Goal: Task Accomplishment & Management: Manage account settings

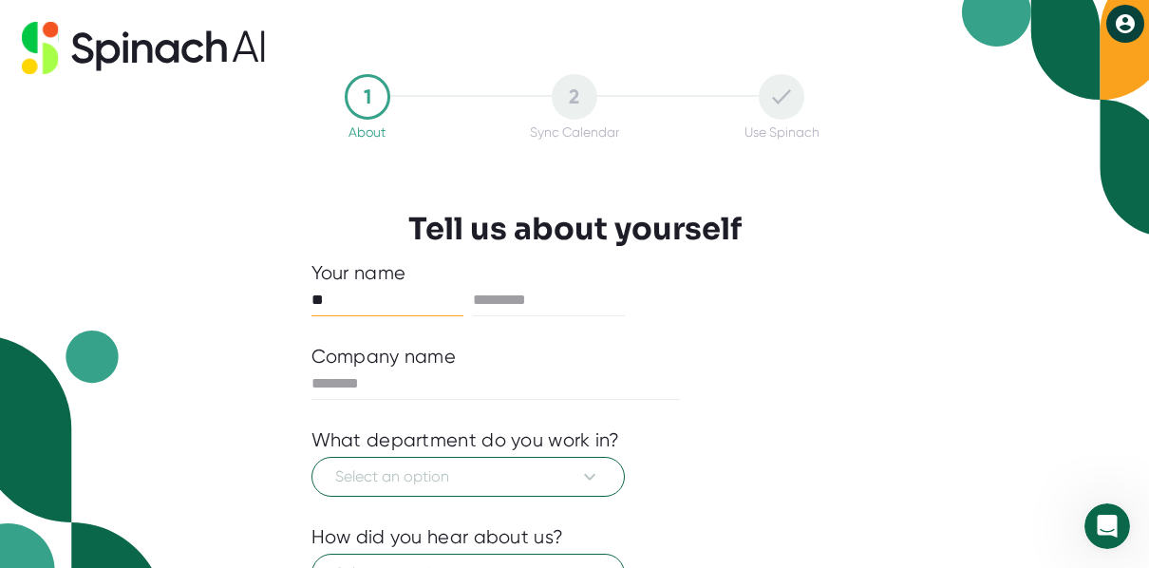
type input "**"
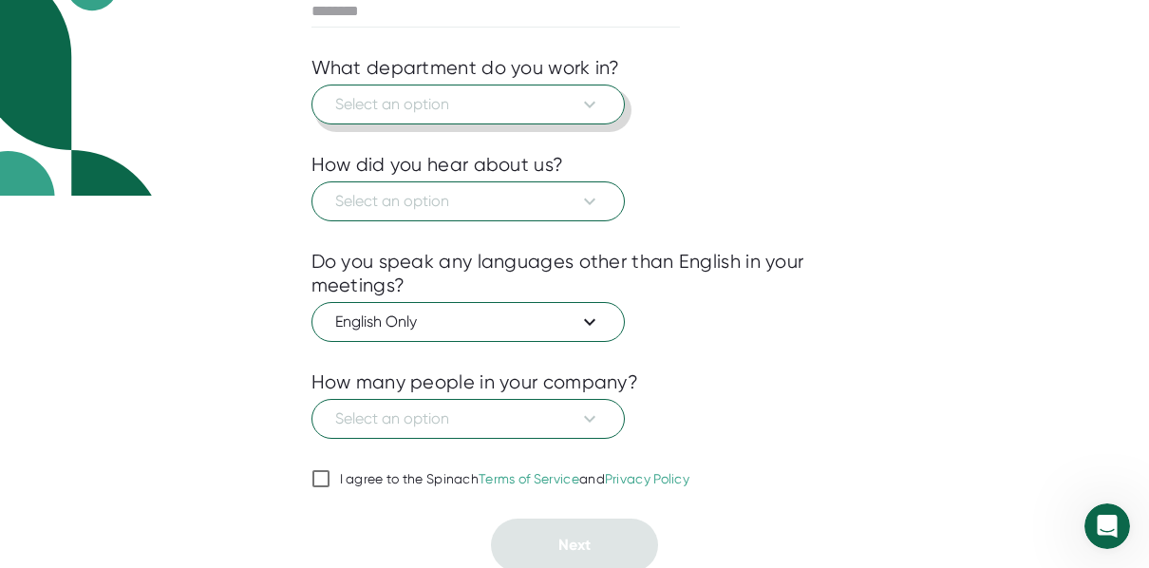
scroll to position [372, 0]
click at [318, 477] on input "I agree to the Spinach Terms of Service and Privacy Policy" at bounding box center [320, 478] width 19 height 23
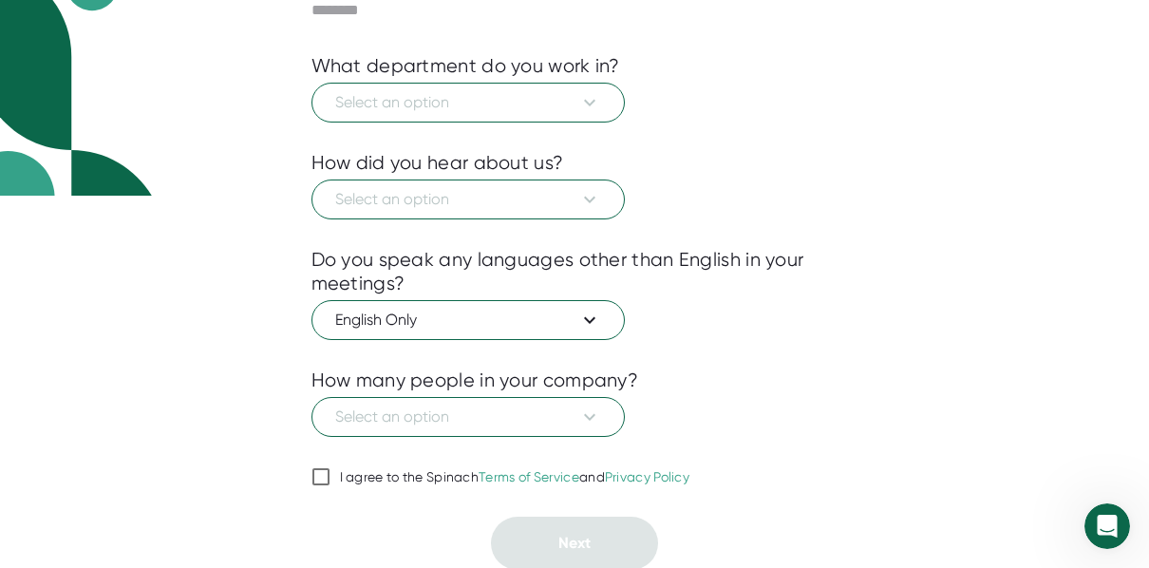
checkbox input "true"
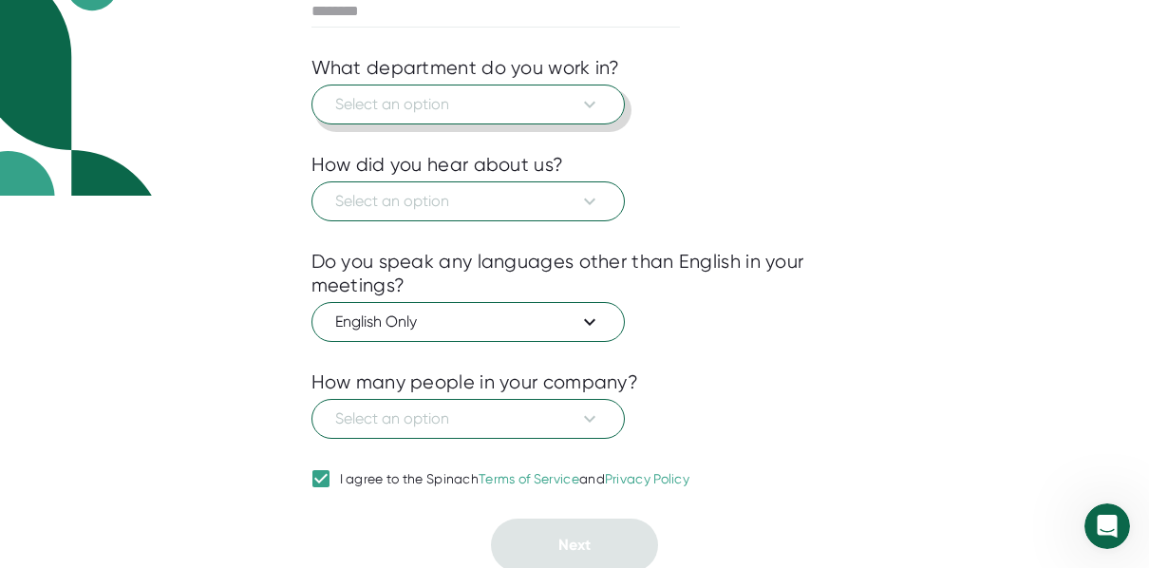
click at [491, 101] on span "Select an option" at bounding box center [468, 104] width 266 height 23
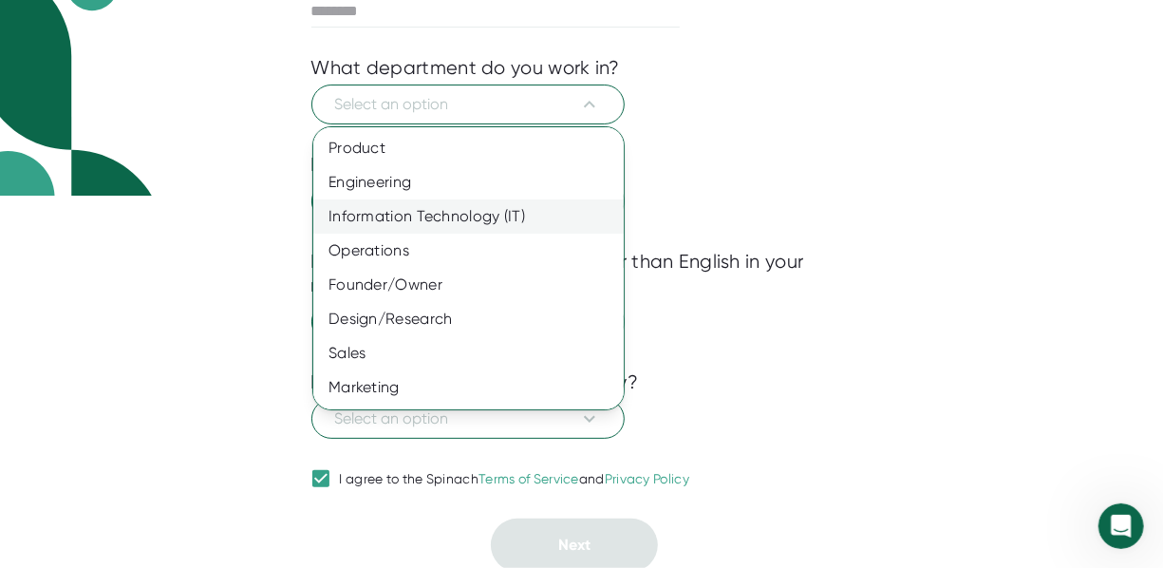
click at [484, 208] on div "Information Technology (IT)" at bounding box center [475, 216] width 325 height 34
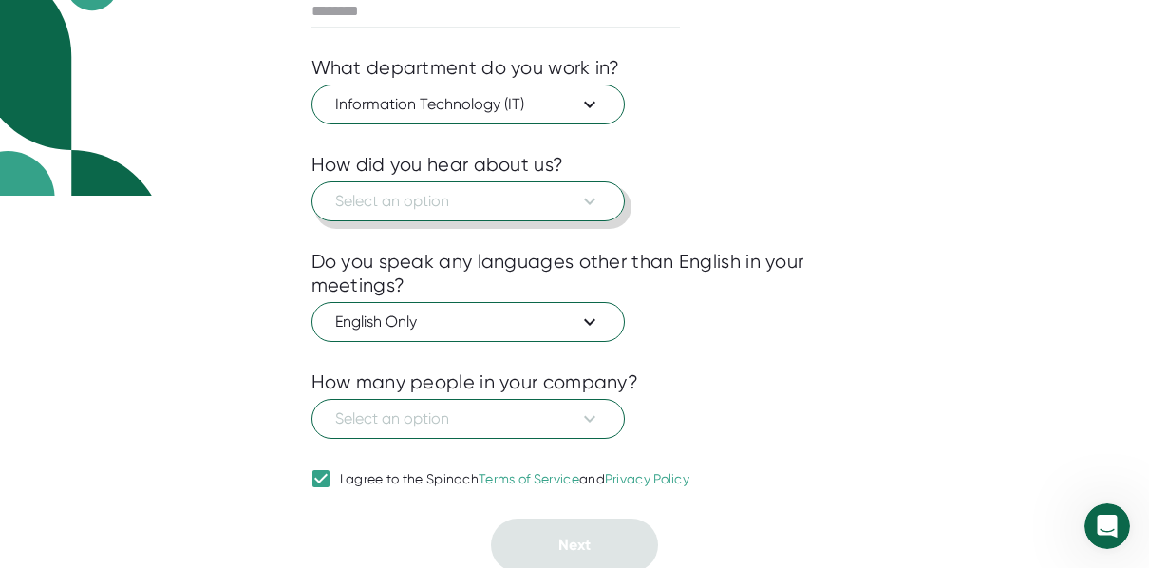
click at [485, 204] on span "Select an option" at bounding box center [468, 201] width 266 height 23
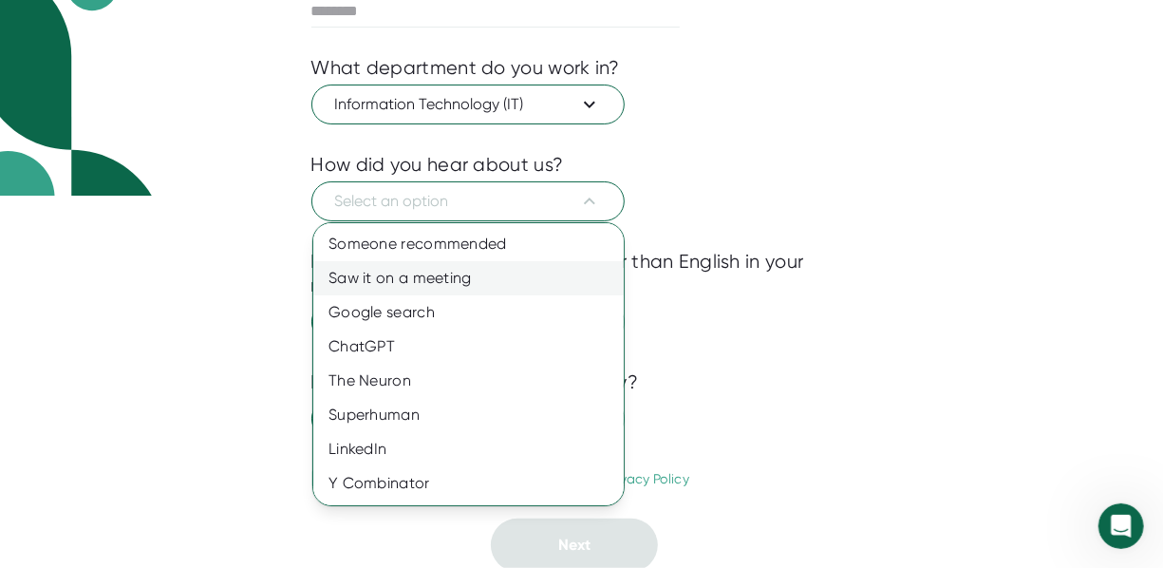
click at [493, 275] on div "Saw it on a meeting" at bounding box center [475, 278] width 325 height 34
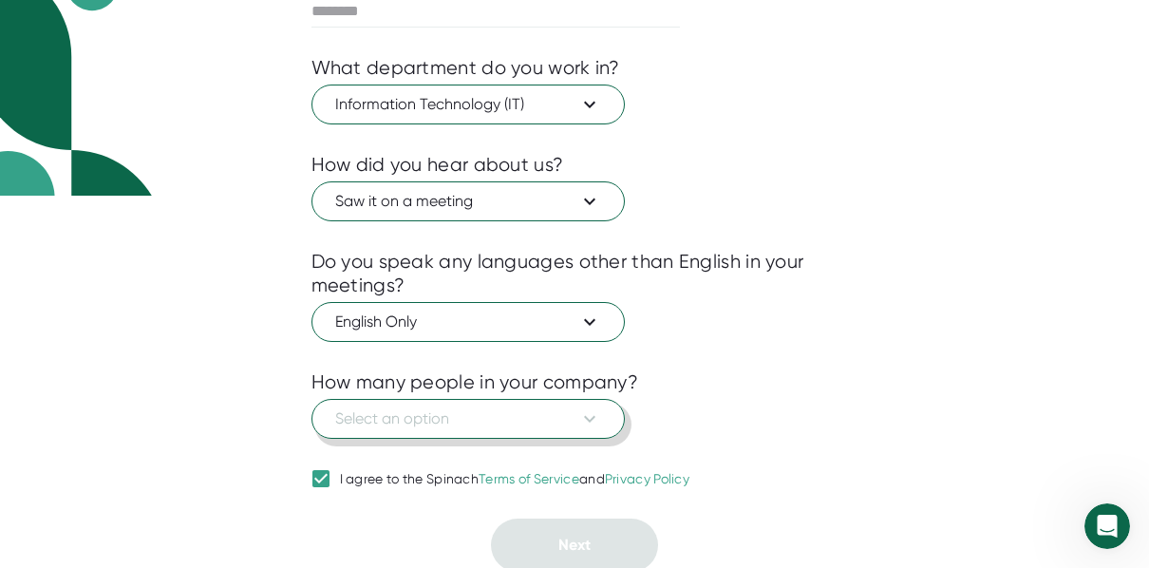
click at [512, 407] on span "Select an option" at bounding box center [468, 418] width 266 height 23
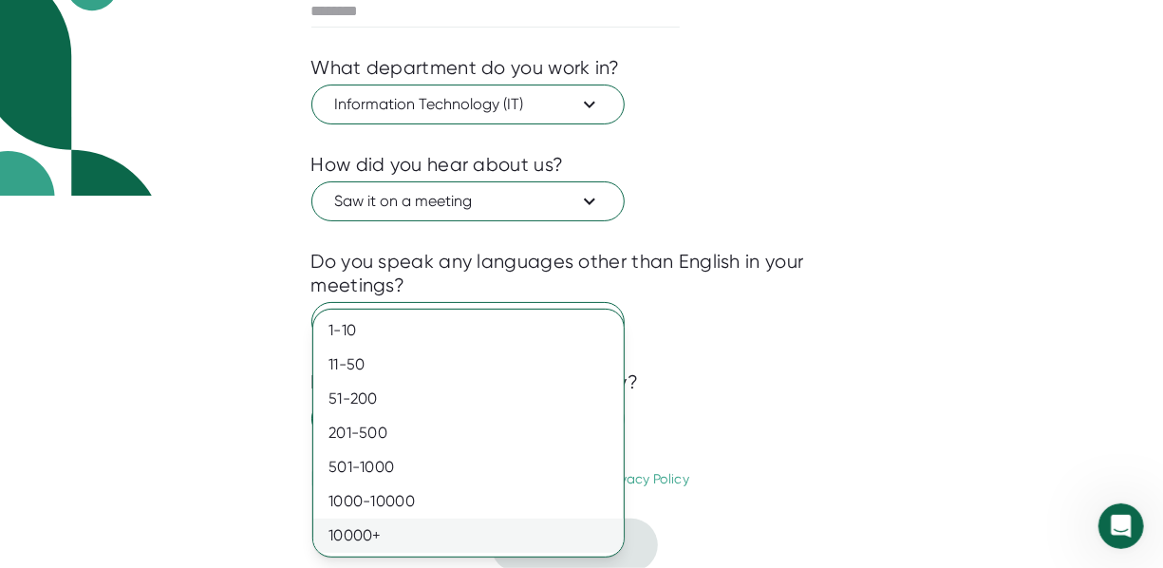
click at [496, 530] on div "10000+" at bounding box center [468, 535] width 310 height 34
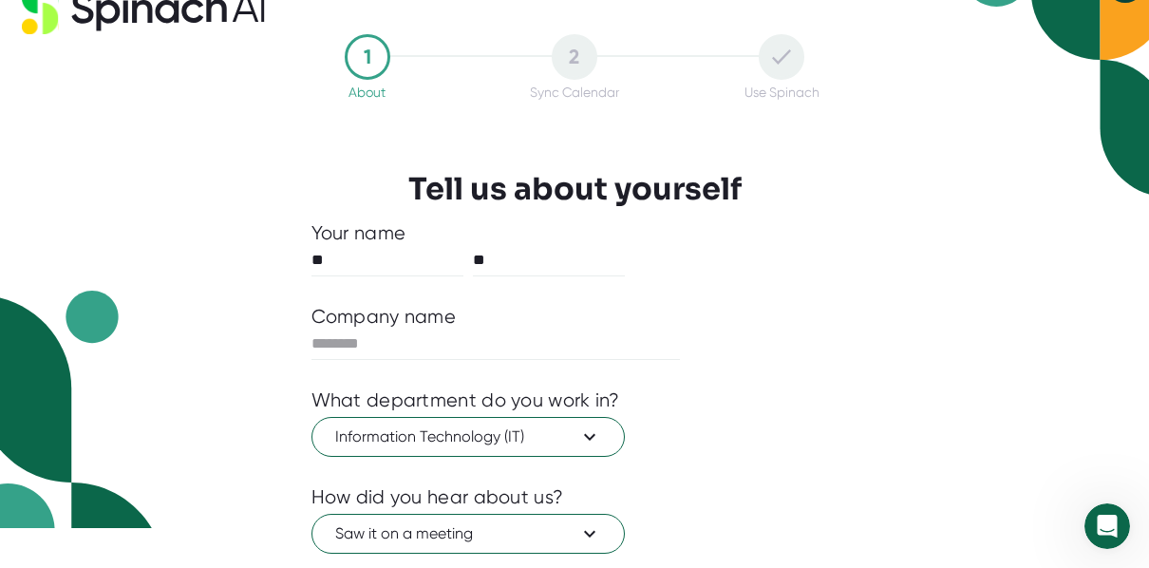
scroll to position [38, 0]
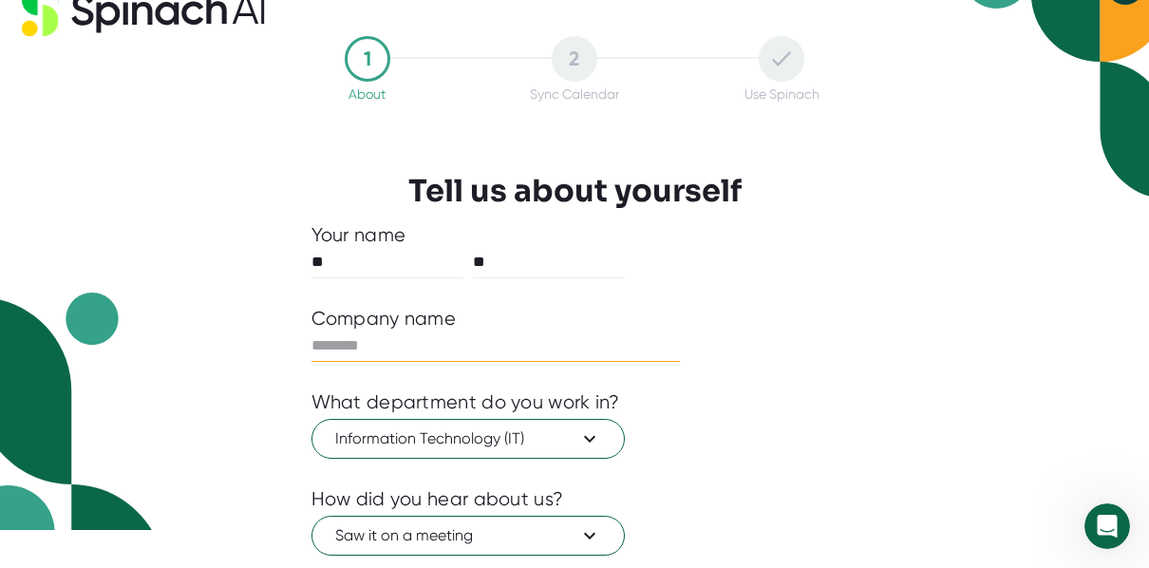
click at [355, 332] on input "text" at bounding box center [495, 345] width 369 height 30
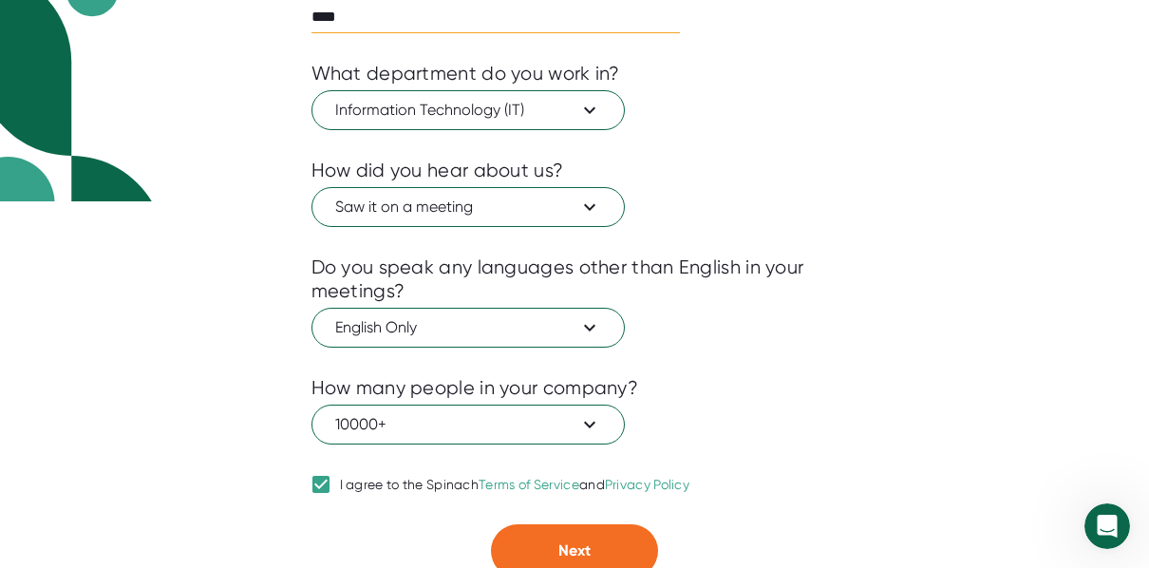
scroll to position [372, 0]
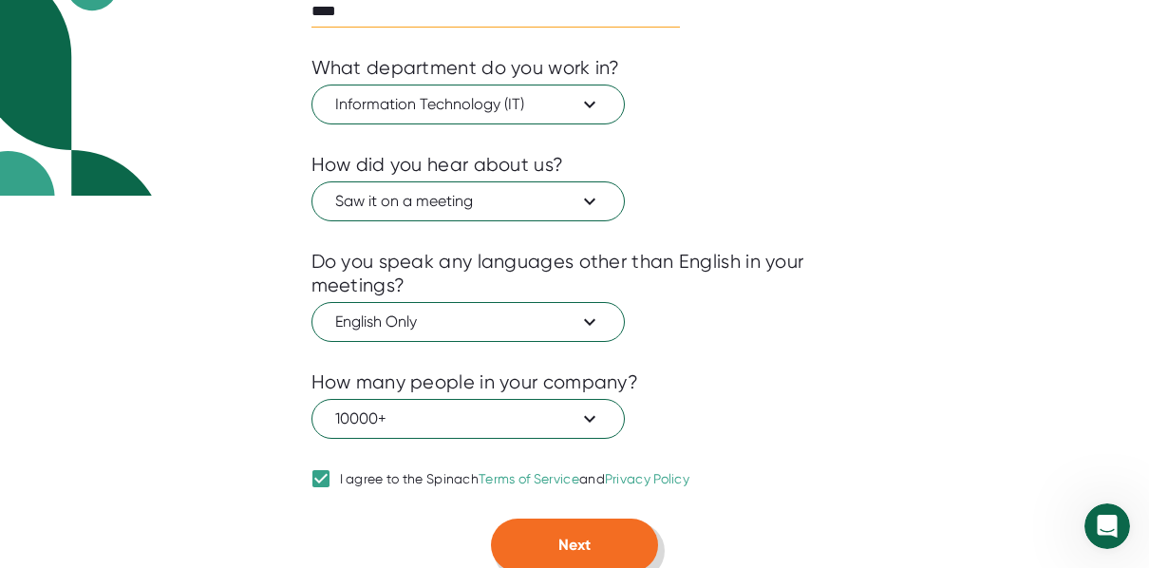
type input "****"
click at [591, 539] on button "Next" at bounding box center [574, 544] width 167 height 53
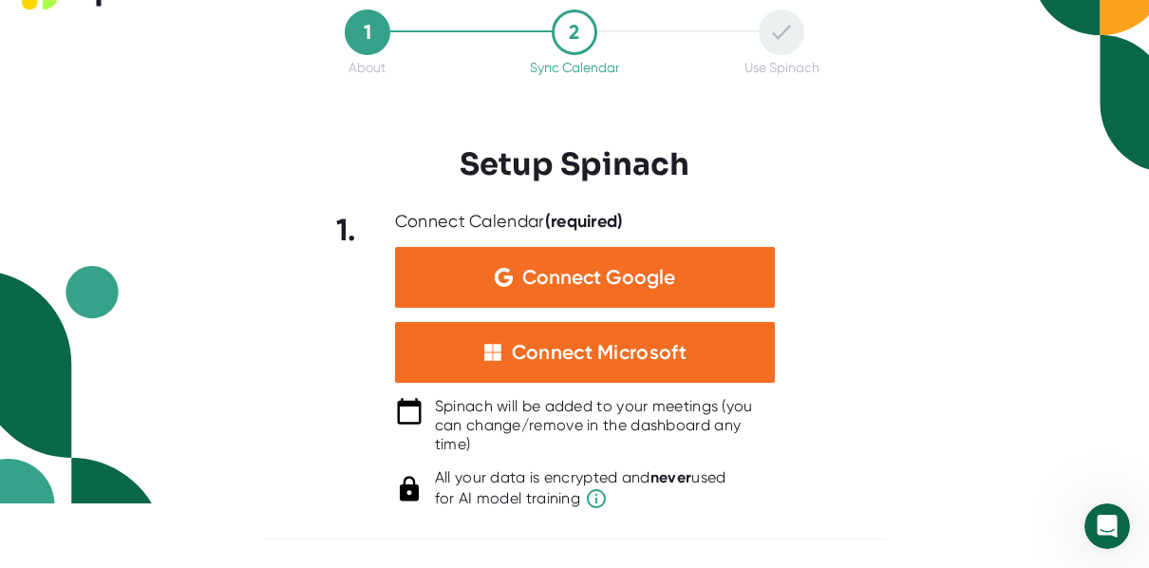
scroll to position [63, 0]
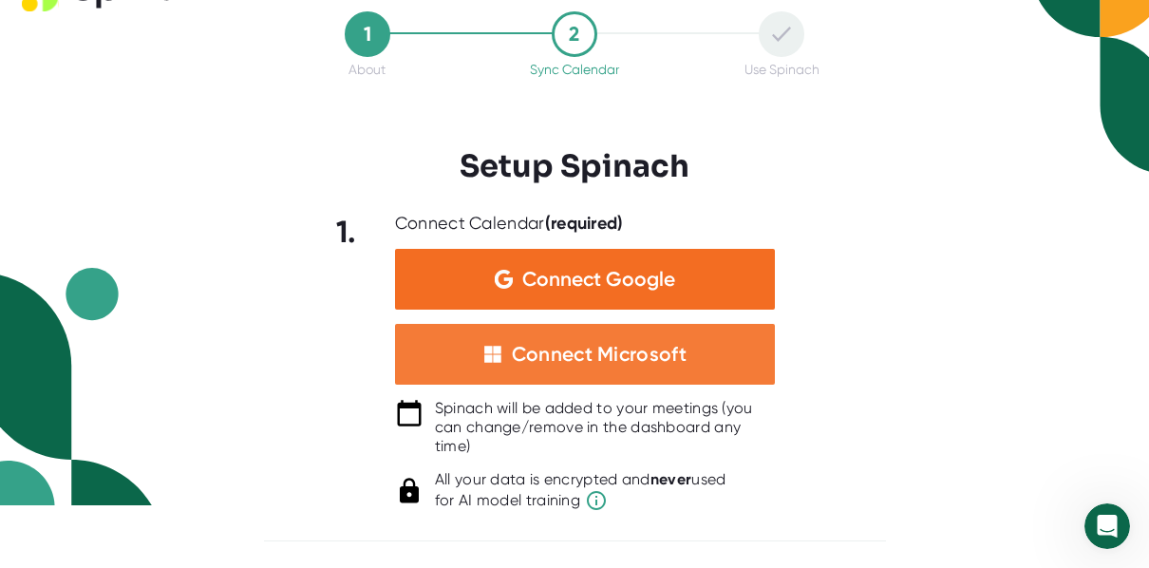
click at [558, 363] on div "Connect Microsoft" at bounding box center [599, 354] width 175 height 25
